Goal: Transaction & Acquisition: Purchase product/service

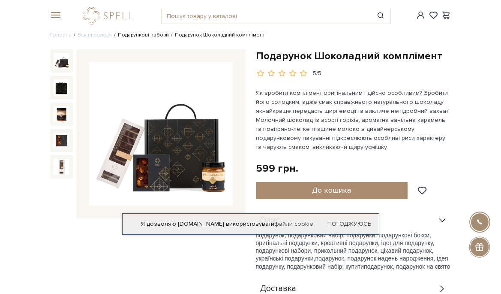
click at [136, 33] on link "Подарункові набори" at bounding box center [143, 35] width 51 height 6
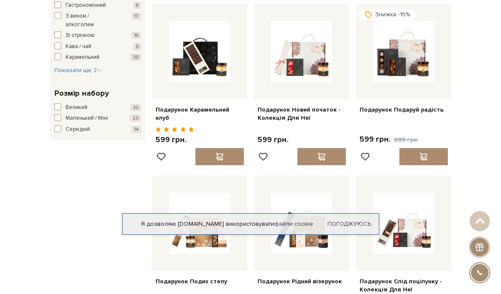
scroll to position [429, 0]
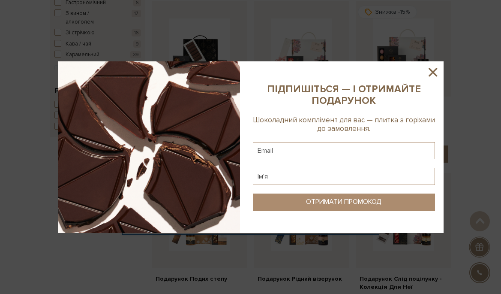
click at [435, 69] on icon at bounding box center [433, 72] width 9 height 9
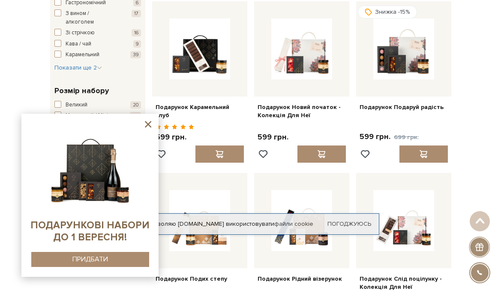
click at [90, 195] on img at bounding box center [89, 166] width 87 height 87
click at [98, 256] on div "ПРИДБАТИ" at bounding box center [90, 259] width 36 height 8
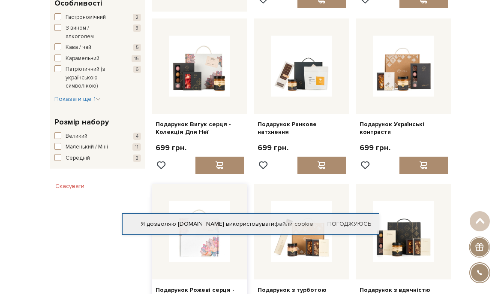
scroll to position [429, 0]
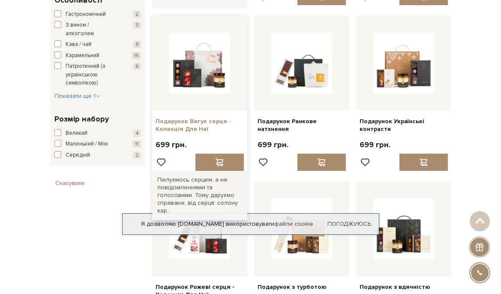
click at [185, 121] on link "Подарунок Вигук серця - Колекція Для Неї" at bounding box center [200, 124] width 88 height 15
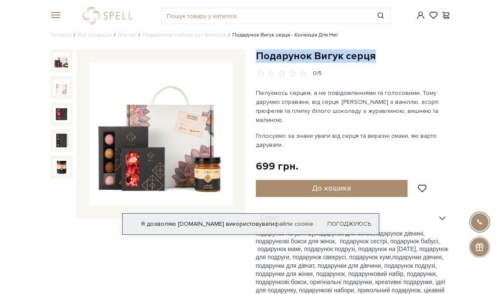
drag, startPoint x: 259, startPoint y: 58, endPoint x: 376, endPoint y: 56, distance: 117.1
click at [376, 55] on h1 "Подарунок Вигук серця" at bounding box center [354, 55] width 196 height 13
copy h1 "Подарунок Вигук серця"
click at [173, 139] on img at bounding box center [160, 133] width 143 height 143
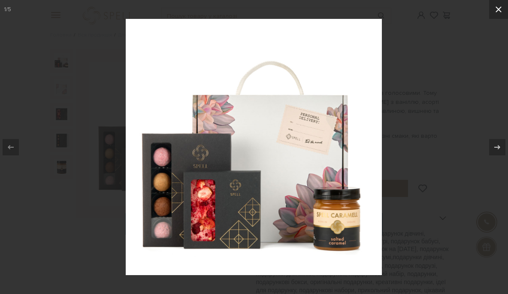
click at [500, 12] on icon at bounding box center [498, 9] width 10 height 10
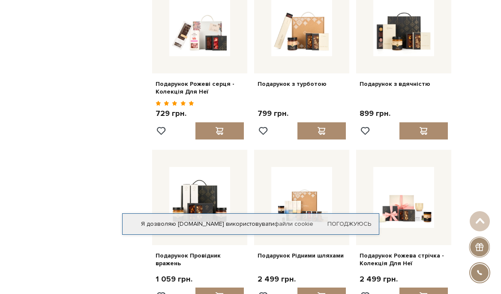
scroll to position [599, 0]
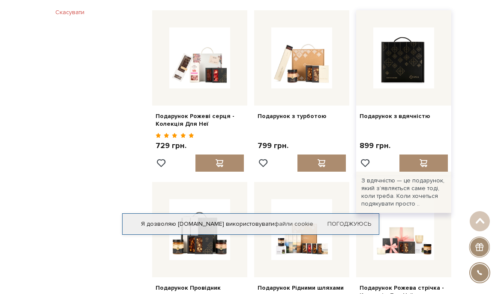
click at [404, 80] on img at bounding box center [403, 57] width 61 height 61
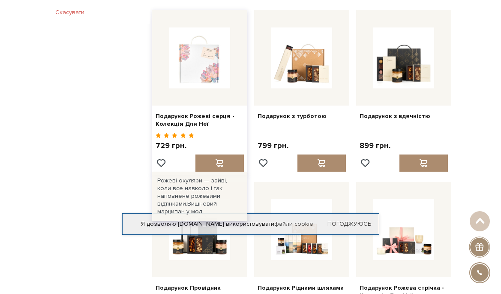
click at [211, 69] on img at bounding box center [199, 57] width 61 height 61
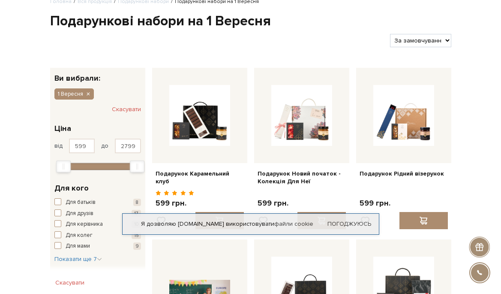
scroll to position [86, 0]
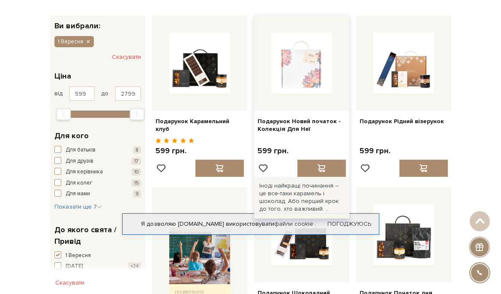
click at [304, 73] on img at bounding box center [301, 63] width 61 height 61
